Goal: Information Seeking & Learning: Learn about a topic

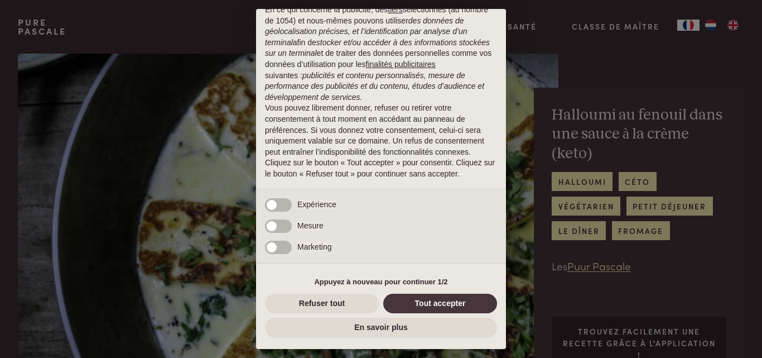
click at [331, 303] on button "Refuser tout" at bounding box center [322, 304] width 114 height 20
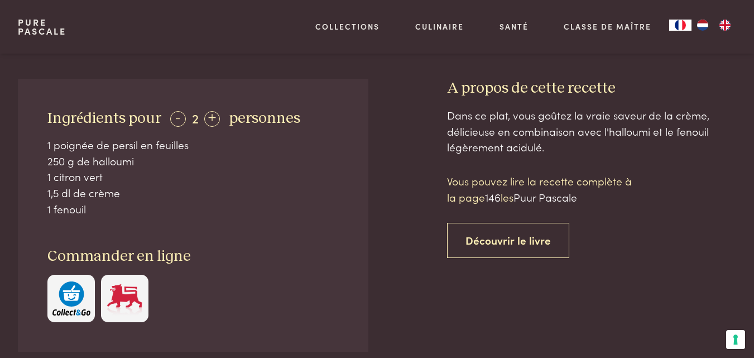
scroll to position [223, 0]
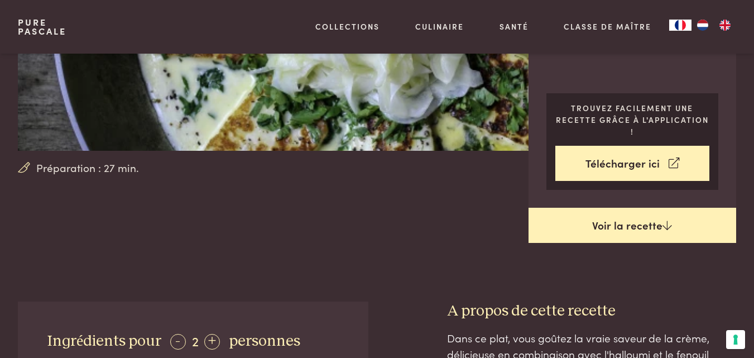
click at [648, 227] on link "Voir la recette" at bounding box center [632, 226] width 208 height 36
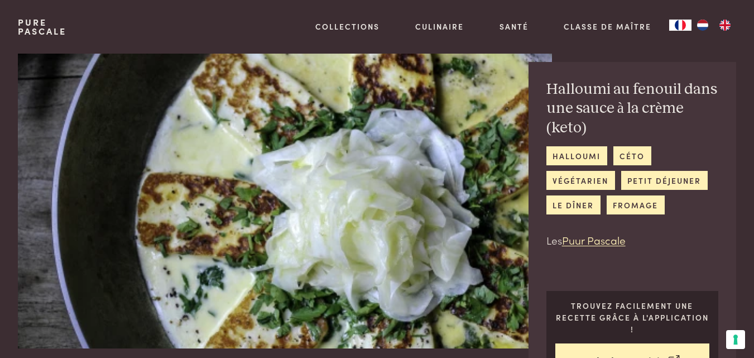
scroll to position [22, 0]
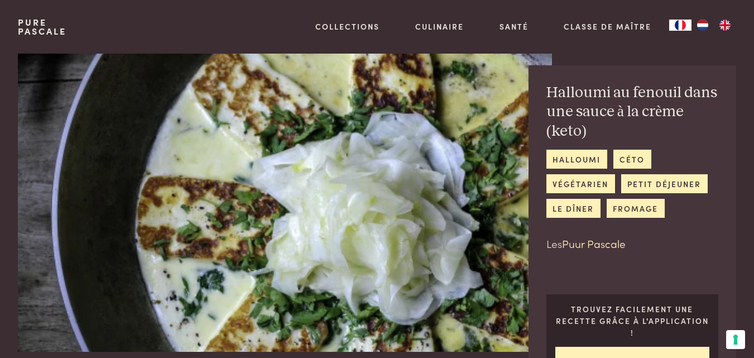
click at [607, 244] on link "Puur Pascale" at bounding box center [594, 242] width 64 height 15
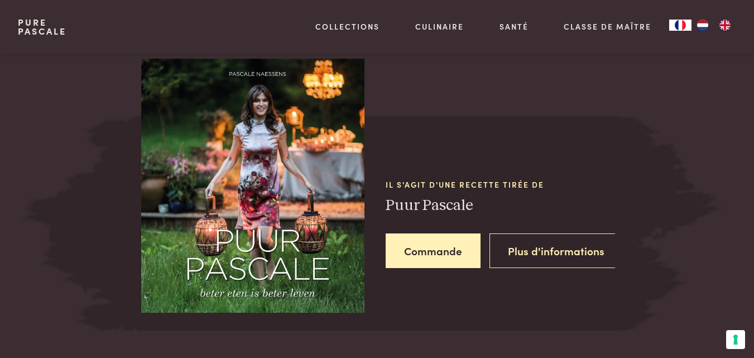
scroll to position [991, 0]
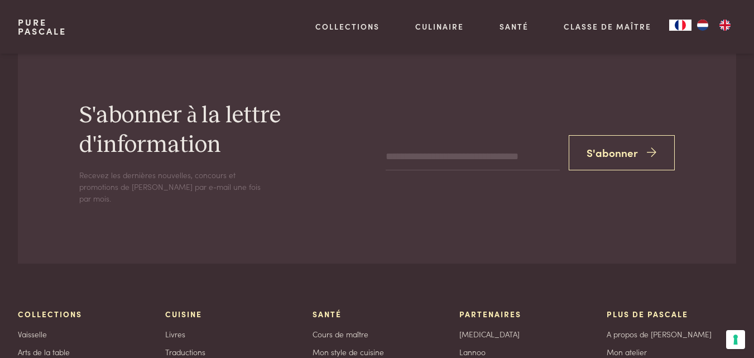
scroll to position [1940, 0]
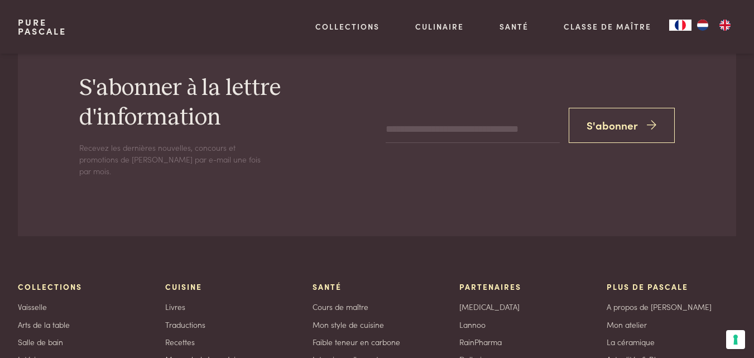
scroll to position [525, 0]
